Goal: Information Seeking & Learning: Learn about a topic

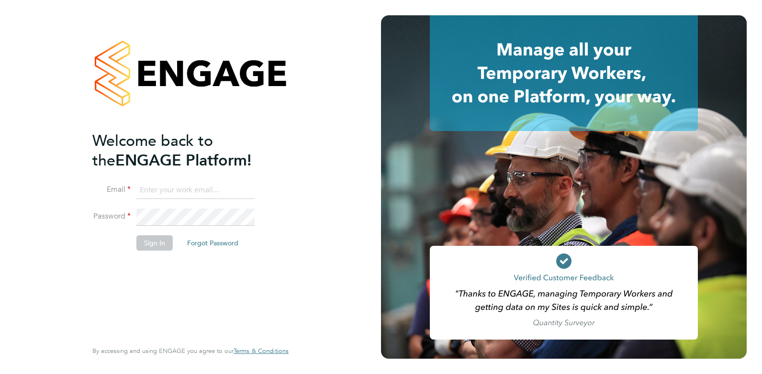
click at [191, 185] on input at bounding box center [195, 190] width 118 height 17
type input "amy@omniapeople.com"
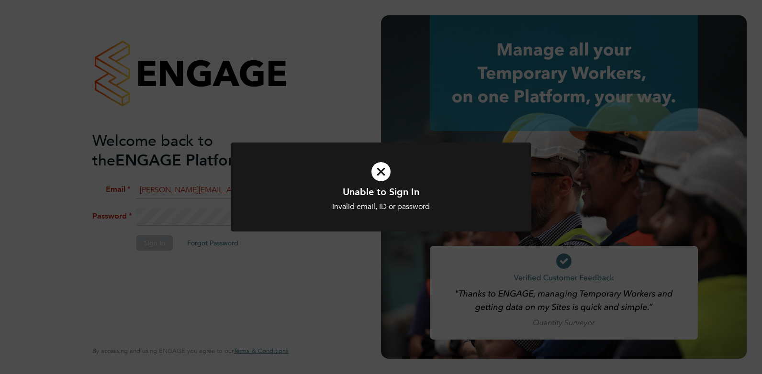
click at [192, 260] on div "Unable to Sign In Invalid email, ID or password Cancel Okay" at bounding box center [381, 187] width 762 height 374
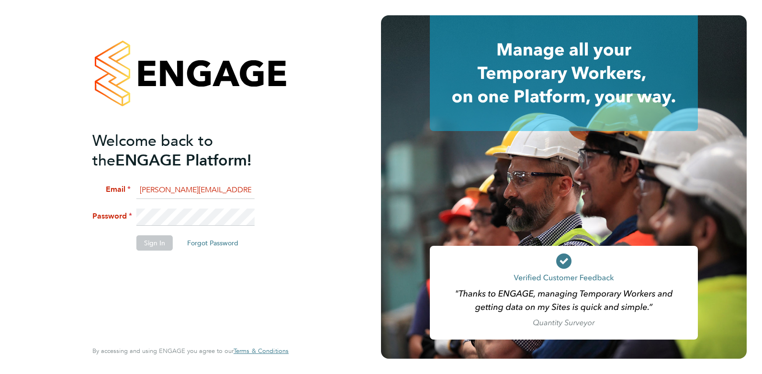
click at [113, 216] on li "Password" at bounding box center [185, 222] width 187 height 27
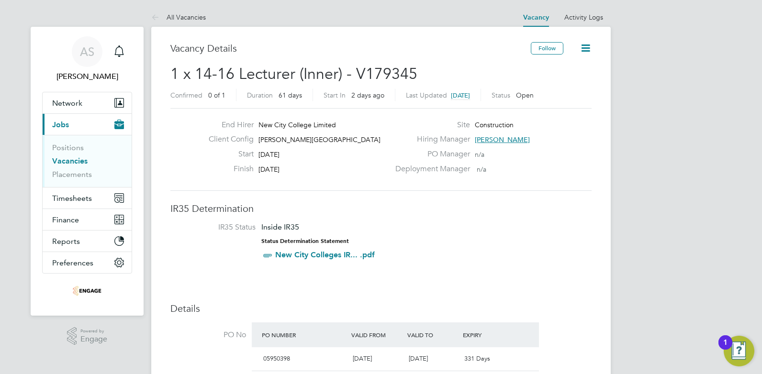
click at [77, 159] on link "Vacancies" at bounding box center [69, 161] width 35 height 9
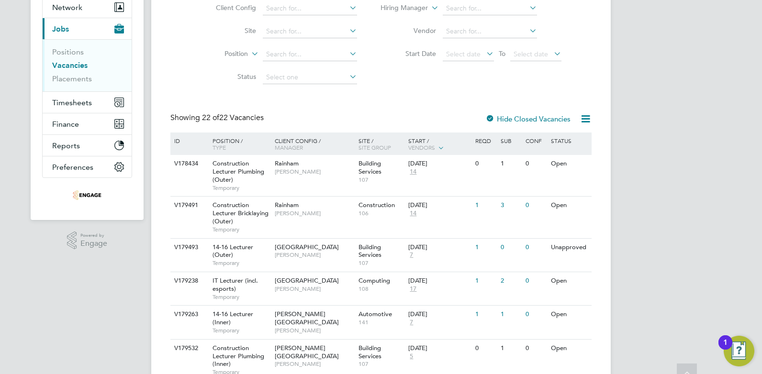
scroll to position [144, 0]
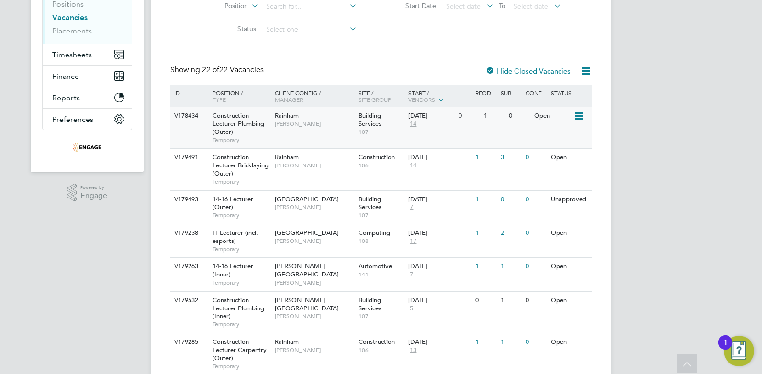
click at [232, 123] on span "Construction Lecturer Plumbing (Outer)" at bounding box center [239, 124] width 52 height 24
click at [251, 163] on span "Construction Lecturer Bricklaying (Outer)" at bounding box center [241, 165] width 56 height 24
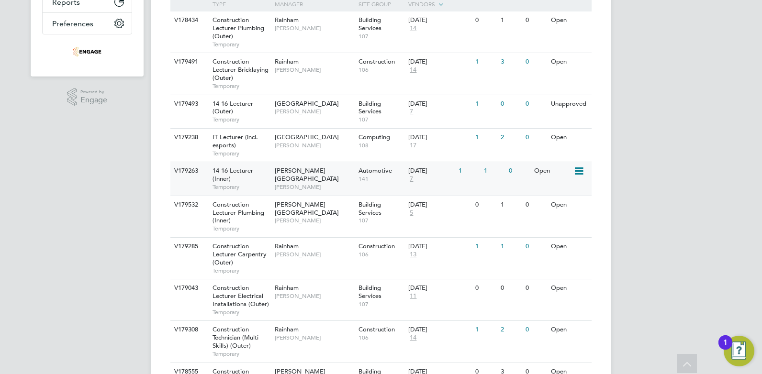
click at [314, 183] on span "[PERSON_NAME]" at bounding box center [314, 187] width 79 height 8
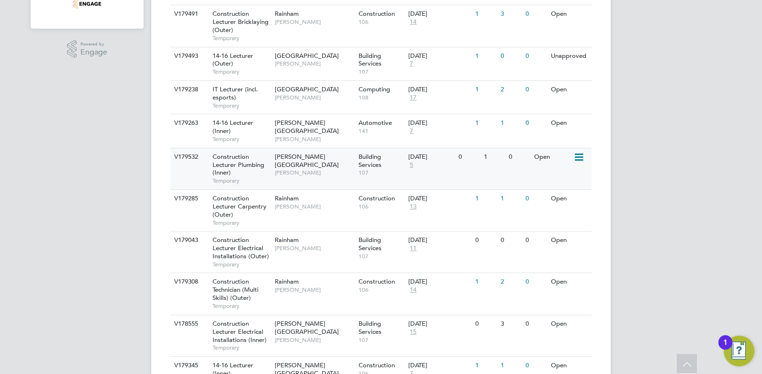
scroll to position [383, 0]
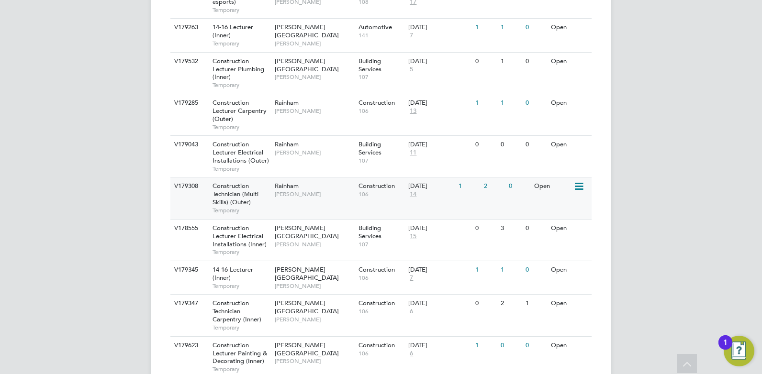
click at [251, 206] on div "Construction Technician (Multi Skills) (Outer) Temporary" at bounding box center [238, 198] width 67 height 41
click at [312, 241] on span "[PERSON_NAME]" at bounding box center [314, 245] width 79 height 8
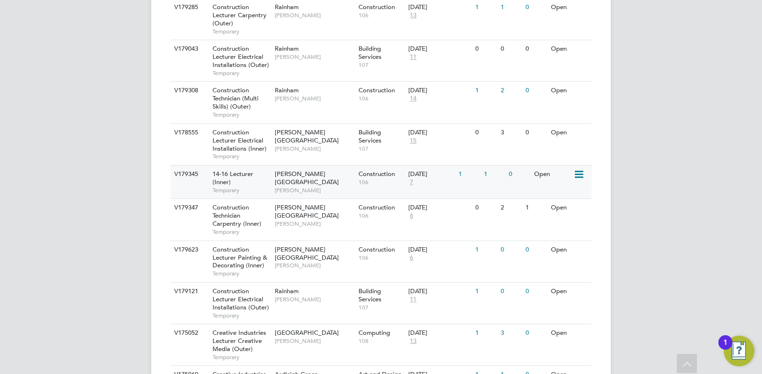
click at [248, 188] on span "Temporary" at bounding box center [241, 191] width 57 height 8
click at [255, 302] on span "Construction Lecturer Electrical Installations (Outer)" at bounding box center [241, 299] width 56 height 24
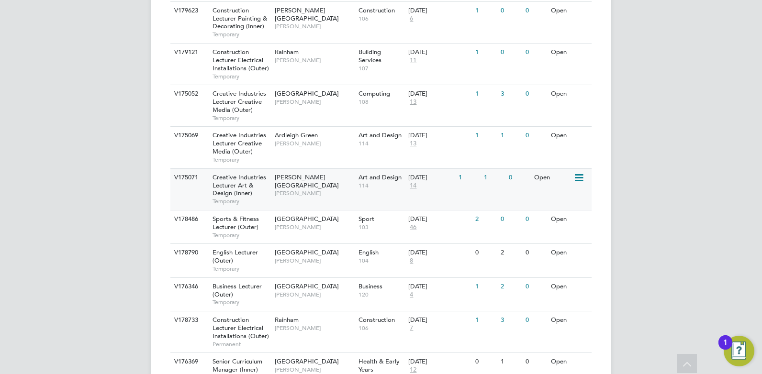
scroll to position [766, 0]
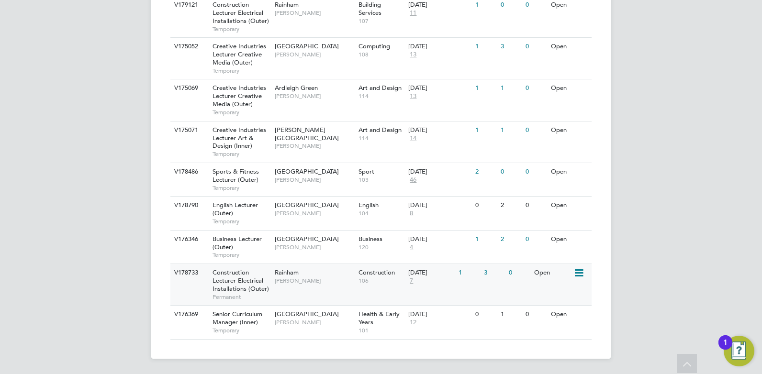
click at [293, 285] on div "Rainham Nathan Morris" at bounding box center [314, 276] width 84 height 25
click at [411, 282] on span "7" at bounding box center [411, 281] width 6 height 8
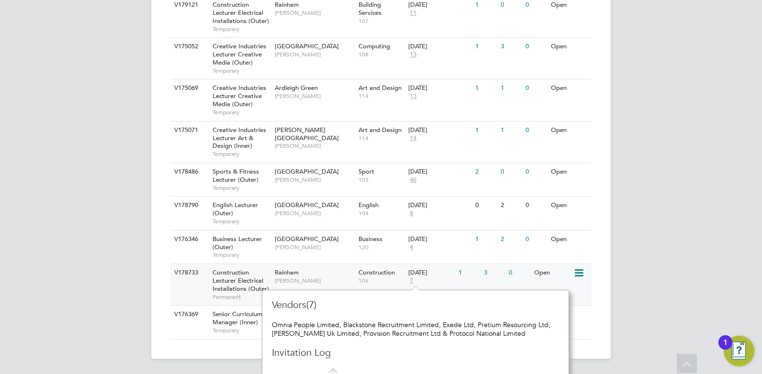
scroll to position [773, 0]
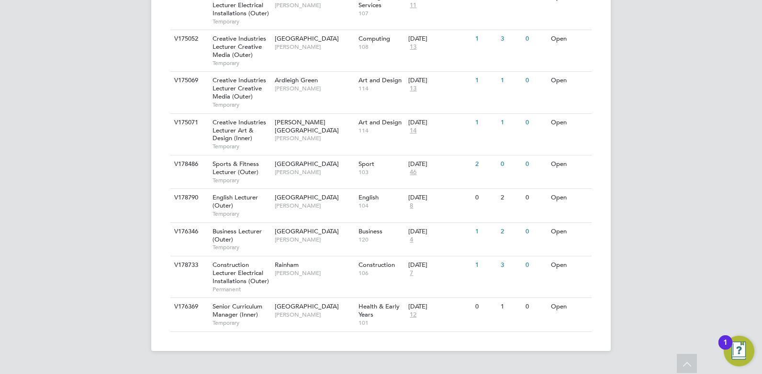
scroll to position [766, 0]
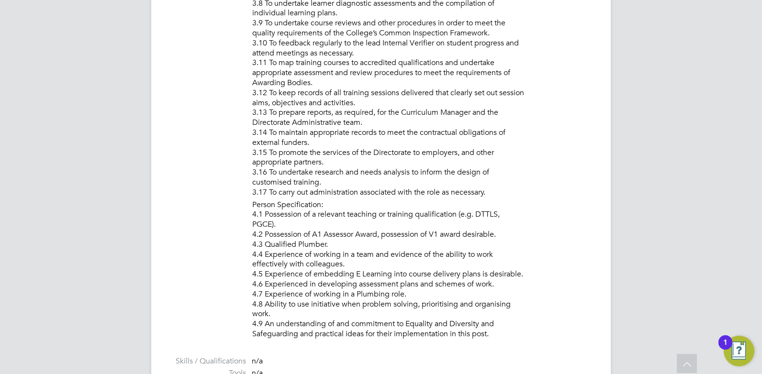
scroll to position [958, 0]
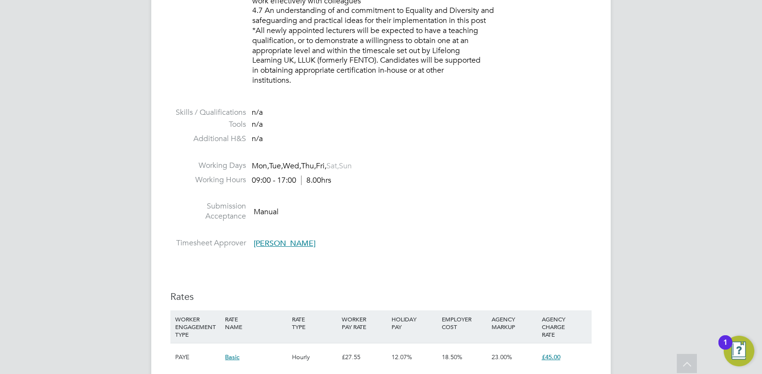
scroll to position [1149, 0]
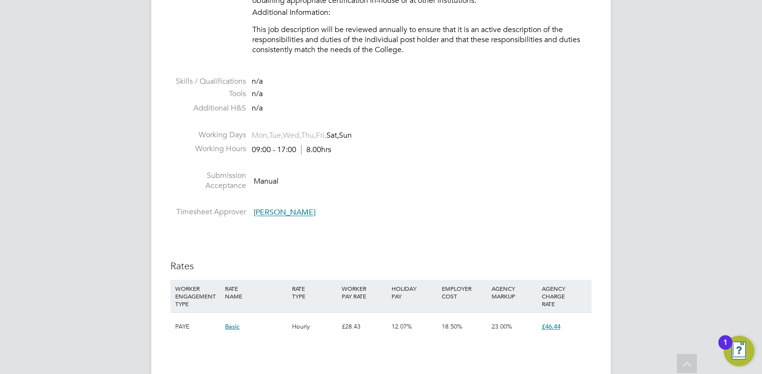
scroll to position [1772, 0]
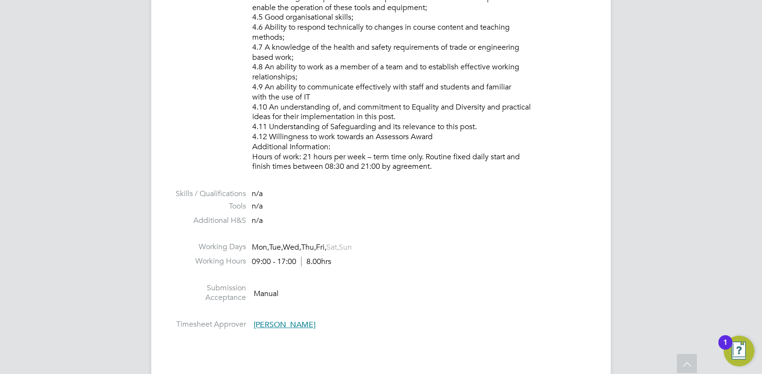
scroll to position [1484, 0]
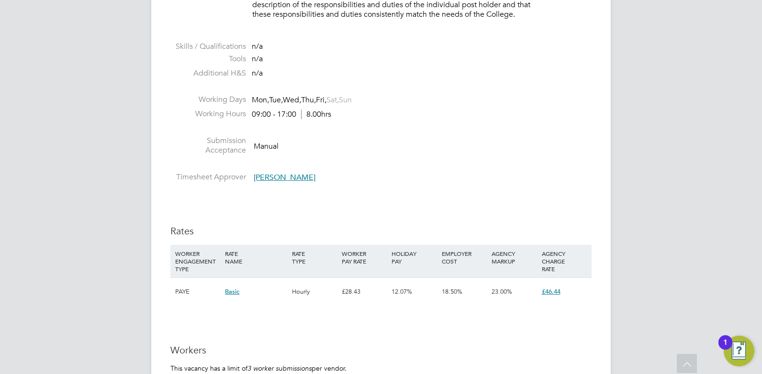
scroll to position [1197, 0]
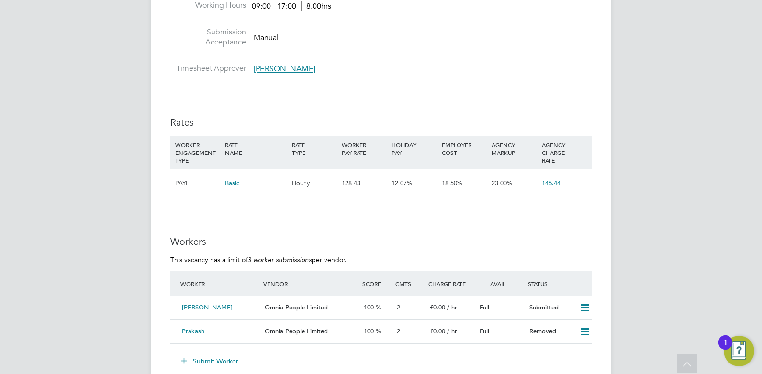
scroll to position [1628, 0]
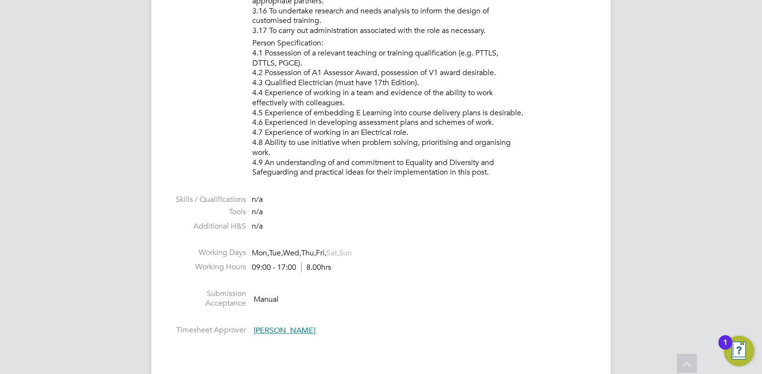
scroll to position [1580, 0]
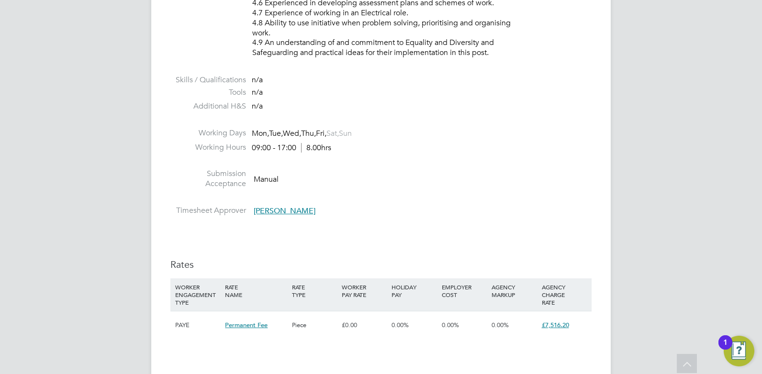
scroll to position [1724, 0]
